Goal: Navigation & Orientation: Find specific page/section

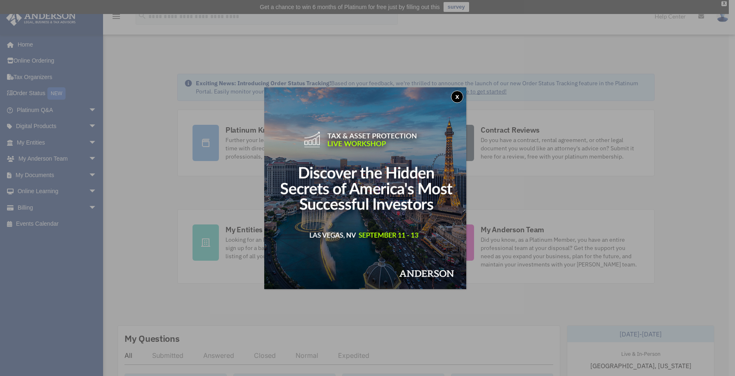
click at [462, 97] on button "x" at bounding box center [457, 97] width 12 height 12
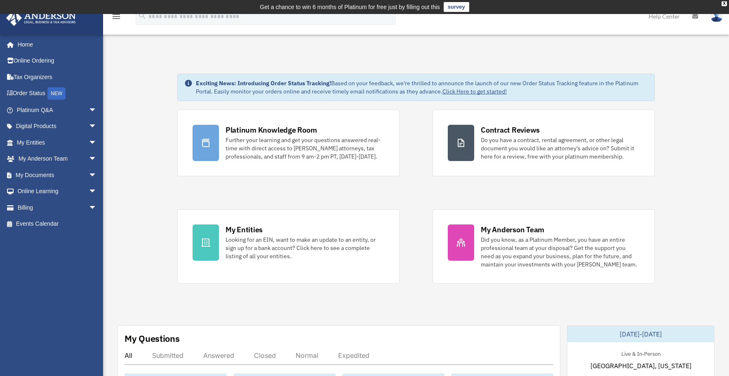
click at [90, 142] on span "arrow_drop_down" at bounding box center [97, 142] width 16 height 17
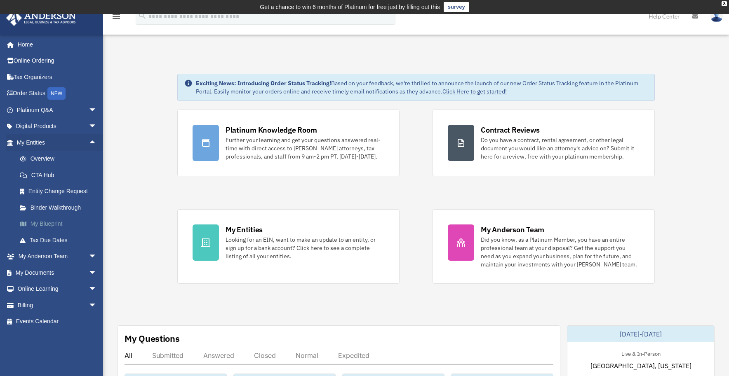
click at [55, 221] on link "My Blueprint" at bounding box center [61, 224] width 98 height 16
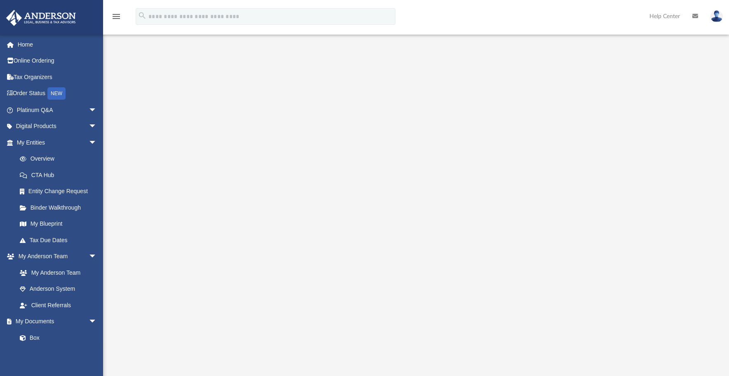
scroll to position [110, 0]
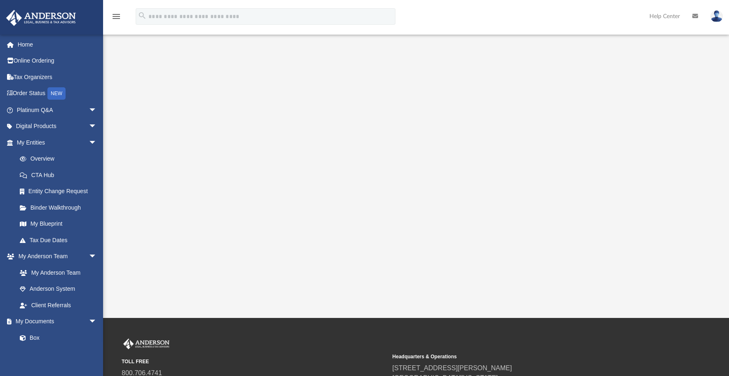
click at [157, 102] on div at bounding box center [415, 125] width 563 height 330
